Goal: Find specific page/section: Find specific page/section

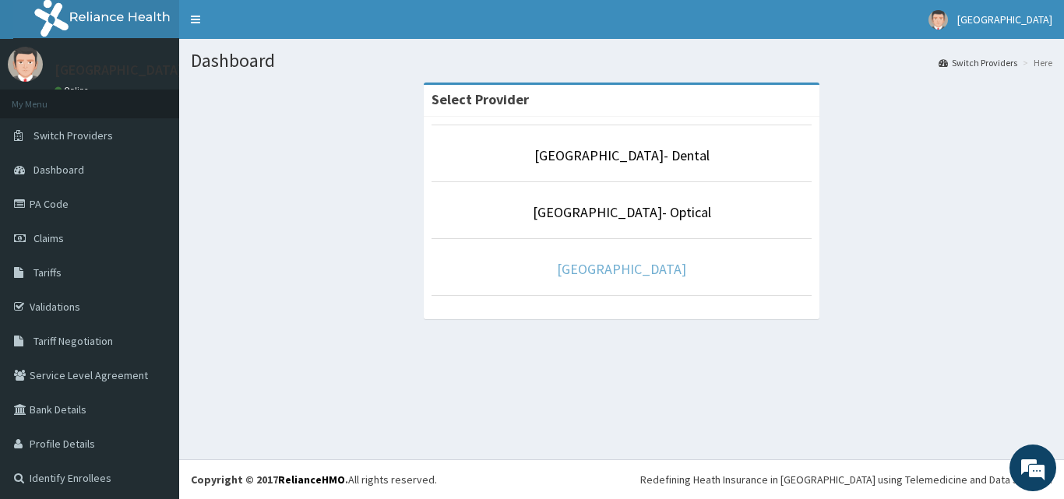
click at [591, 270] on link "[GEOGRAPHIC_DATA]" at bounding box center [621, 269] width 129 height 18
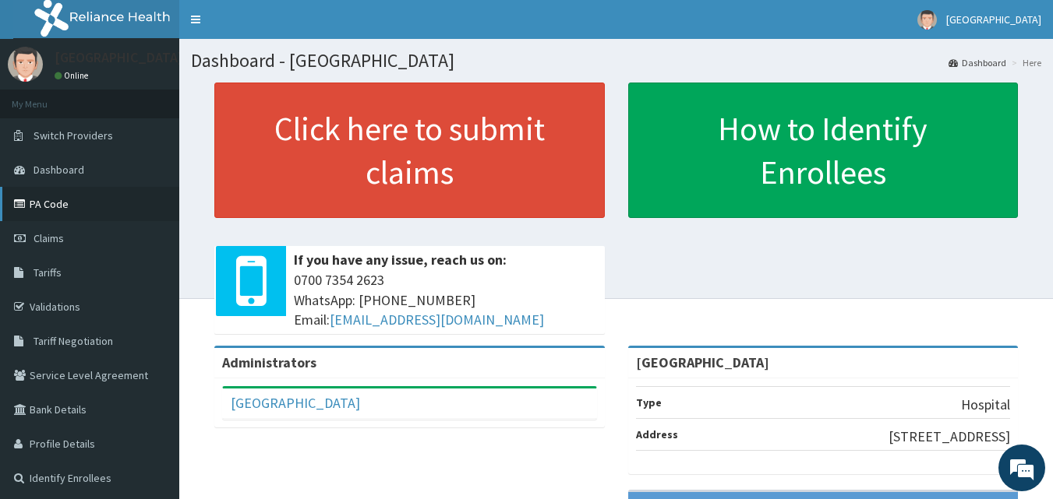
click at [57, 210] on link "PA Code" at bounding box center [89, 204] width 179 height 34
